Goal: Task Accomplishment & Management: Manage account settings

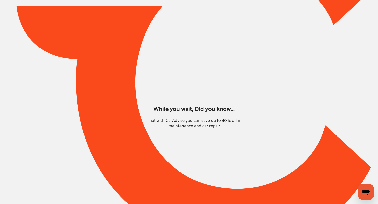
type input "*****"
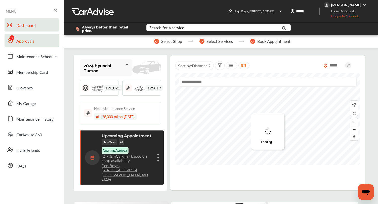
click at [30, 37] on link "Approvals" at bounding box center [32, 40] width 55 height 13
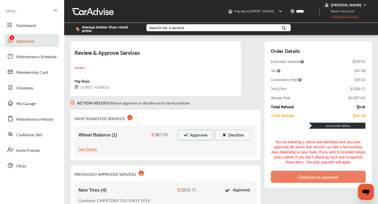
click at [193, 133] on button "Approve" at bounding box center [196, 135] width 37 height 11
